Goal: Transaction & Acquisition: Purchase product/service

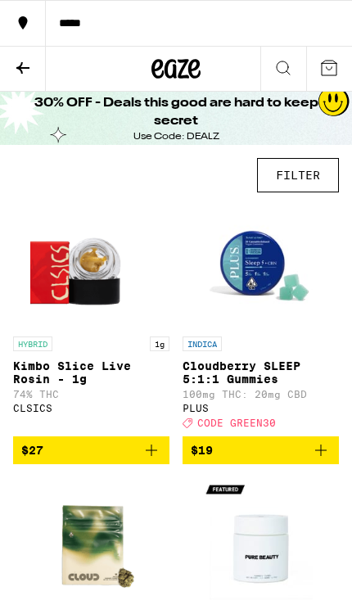
click at [11, 65] on button at bounding box center [23, 69] width 46 height 45
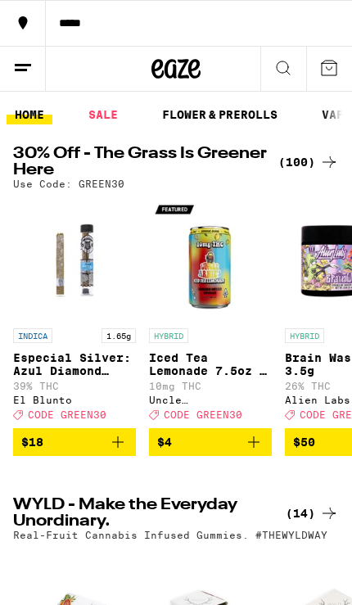
click at [104, 116] on link "SALE" at bounding box center [103, 115] width 46 height 20
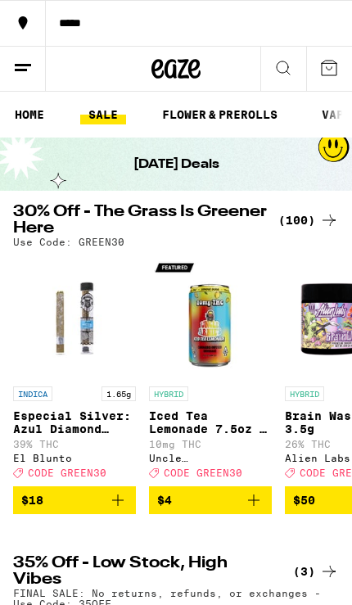
click at [306, 221] on div "(100)" at bounding box center [308, 220] width 61 height 20
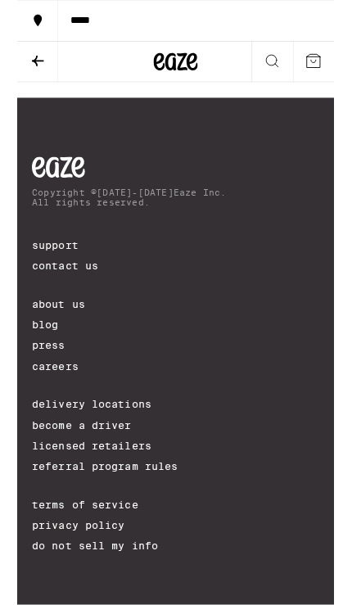
scroll to position [13989, 0]
